Goal: Navigation & Orientation: Find specific page/section

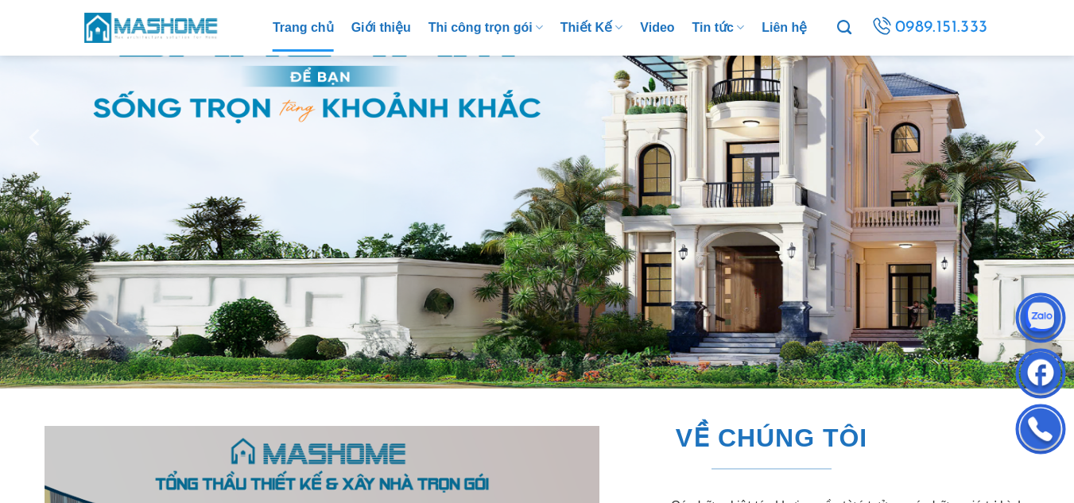
scroll to position [139, 0]
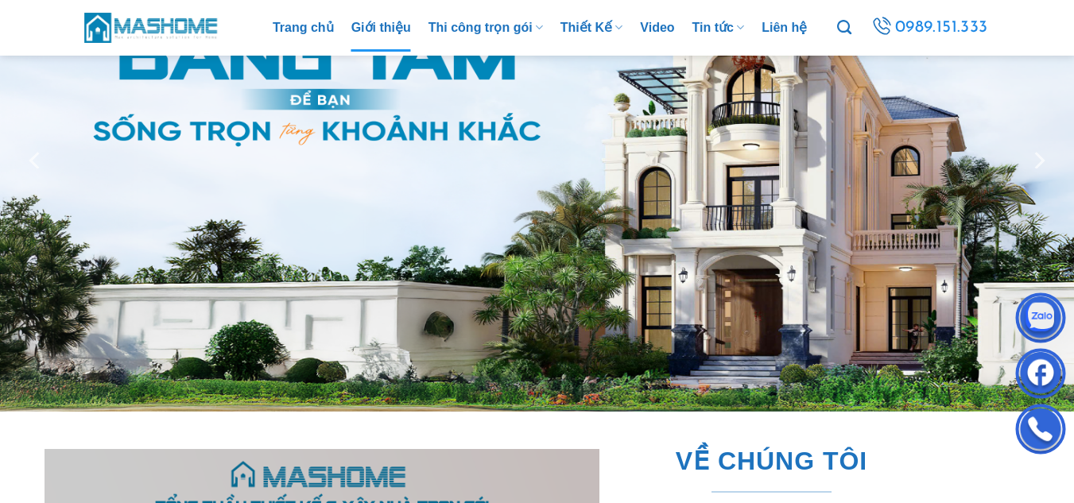
click at [362, 14] on link "Giới thiệu" at bounding box center [381, 28] width 60 height 48
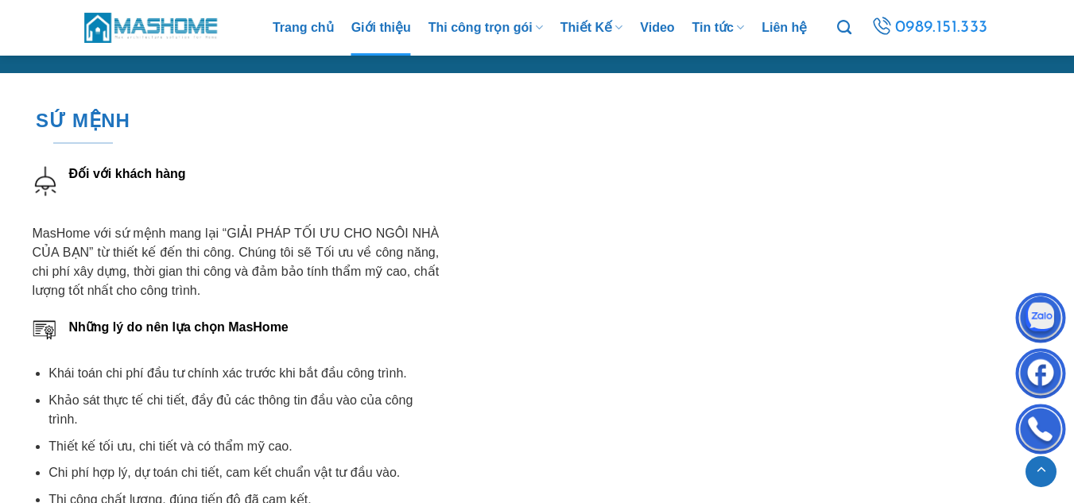
scroll to position [1605, 0]
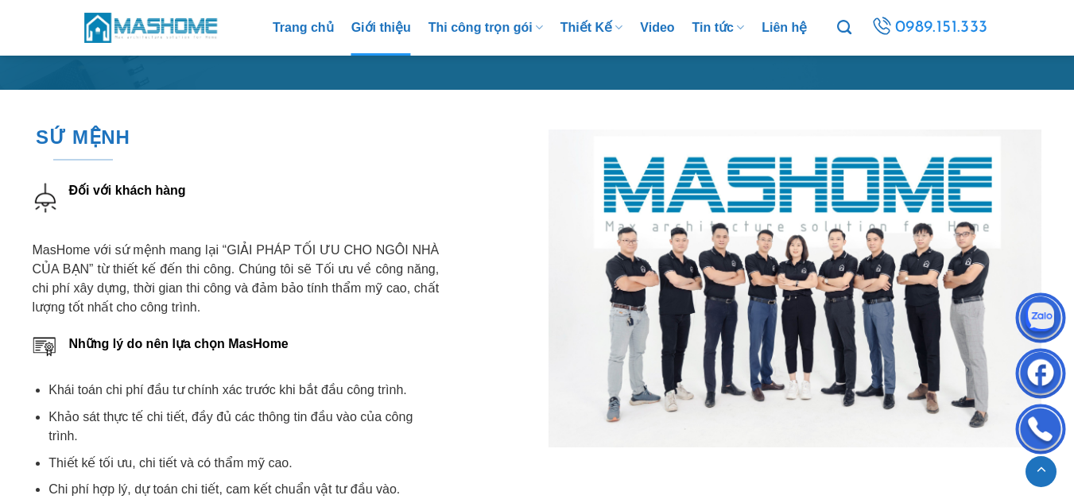
drag, startPoint x: 1085, startPoint y: 53, endPoint x: 1085, endPoint y: 201, distance: 147.8
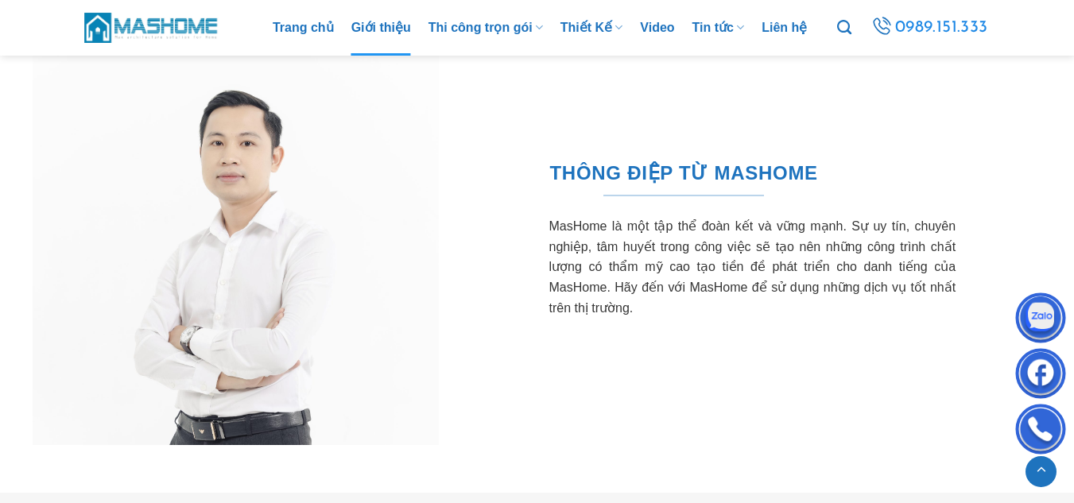
scroll to position [2217, 0]
